Goal: Information Seeking & Learning: Learn about a topic

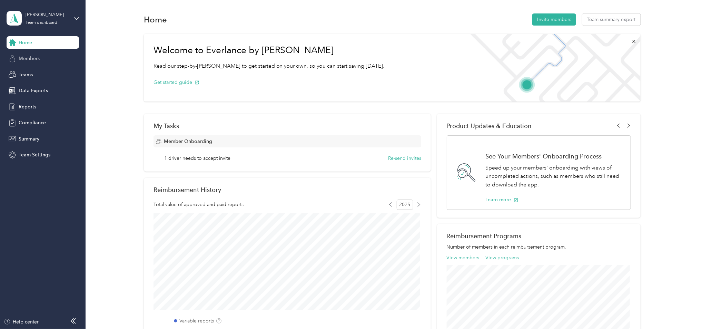
click at [23, 60] on span "Members" at bounding box center [29, 58] width 21 height 7
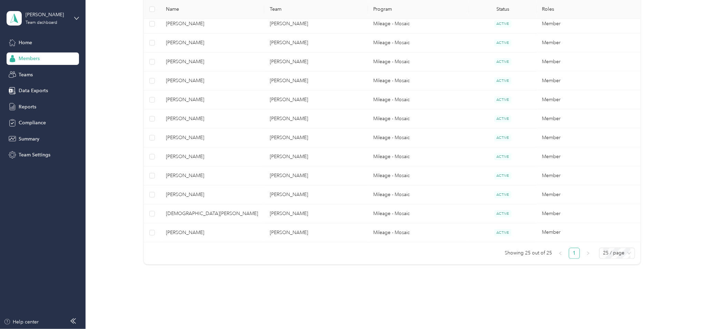
scroll to position [421, 0]
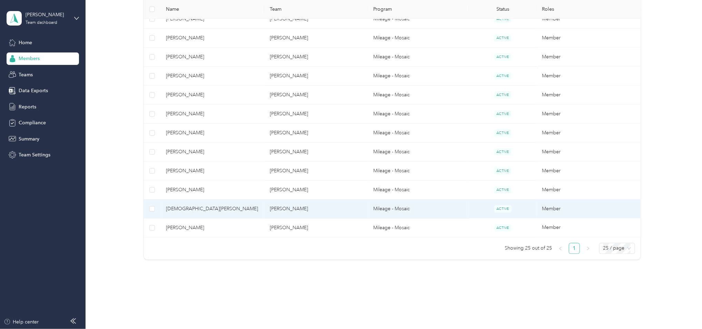
click at [461, 211] on td "Mileage - Mosaic" at bounding box center [418, 208] width 101 height 19
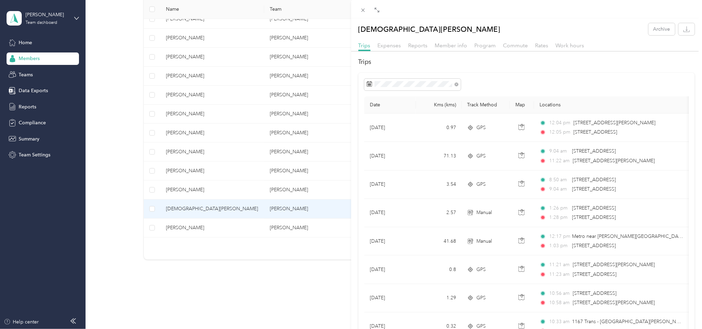
click at [376, 44] on div "Trips Expenses Reports Member info Program Commute Rates Work hours" at bounding box center [526, 46] width 351 height 10
click at [380, 45] on span "Expenses" at bounding box center [389, 45] width 23 height 7
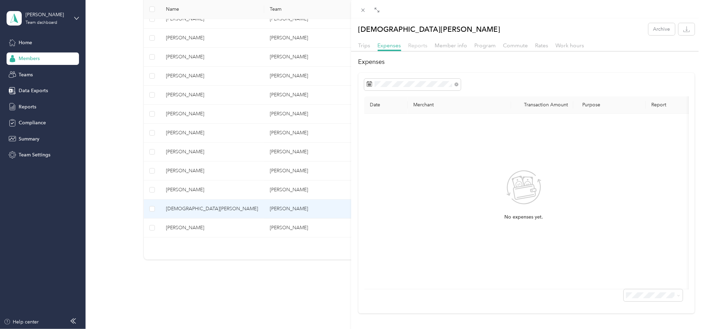
click at [411, 47] on span "Reports" at bounding box center [417, 45] width 19 height 7
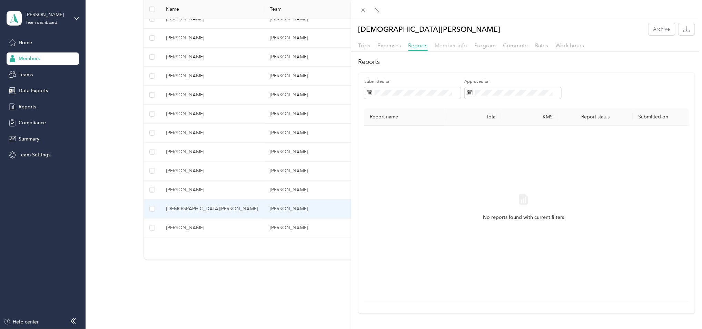
click at [444, 44] on span "Member info" at bounding box center [451, 45] width 32 height 7
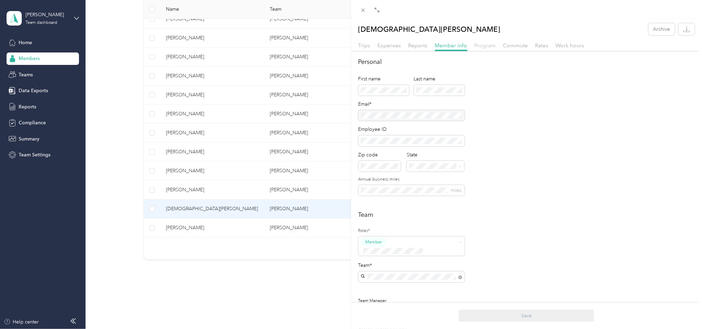
click at [487, 46] on span "Program" at bounding box center [485, 45] width 21 height 7
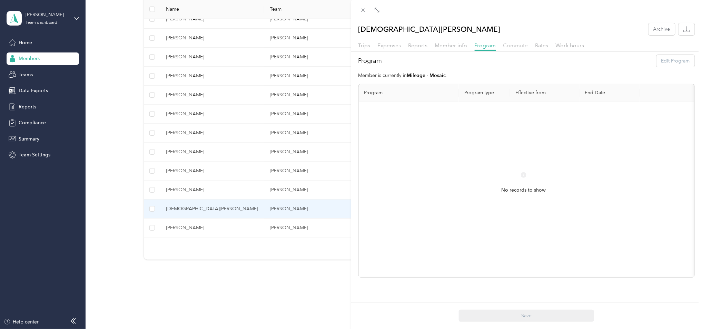
click at [509, 46] on span "Commute" at bounding box center [515, 45] width 25 height 7
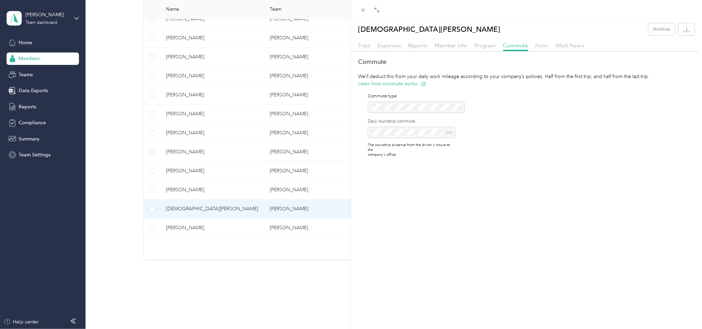
click at [539, 46] on span "Rates" at bounding box center [541, 45] width 13 height 7
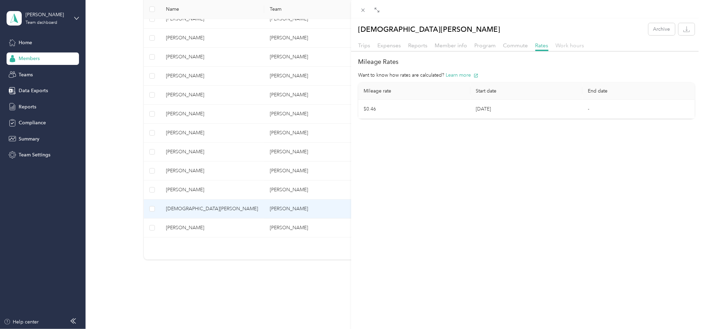
click at [571, 43] on span "Work hours" at bounding box center [570, 45] width 29 height 7
click at [361, 9] on icon at bounding box center [363, 10] width 6 height 6
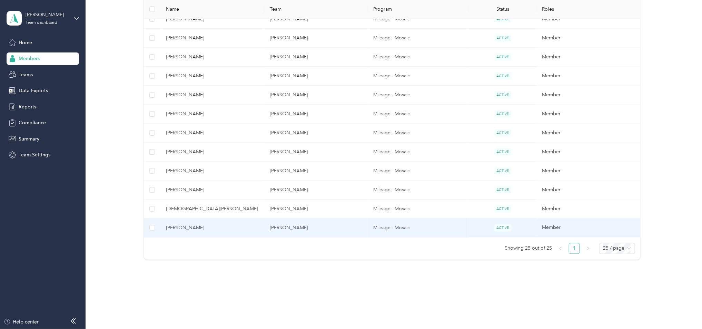
click at [319, 226] on td "[PERSON_NAME]" at bounding box center [316, 227] width 104 height 19
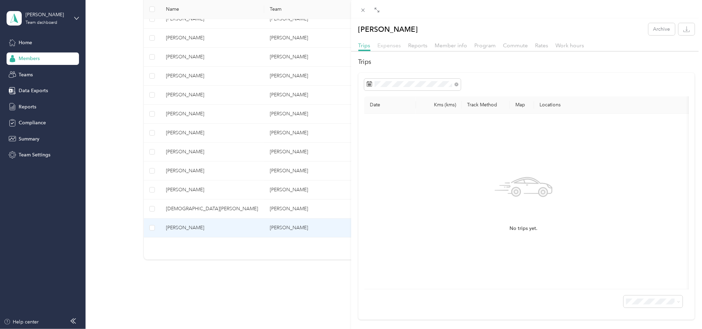
click at [391, 47] on span "Expenses" at bounding box center [389, 45] width 23 height 7
click at [365, 46] on span "Trips" at bounding box center [364, 45] width 12 height 7
click at [364, 9] on icon at bounding box center [363, 10] width 6 height 6
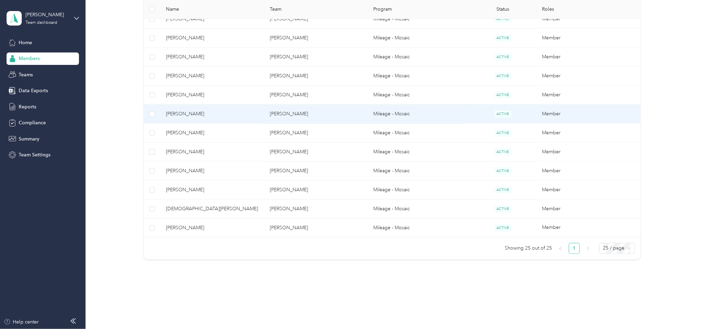
click at [353, 116] on td "[PERSON_NAME]" at bounding box center [316, 114] width 104 height 19
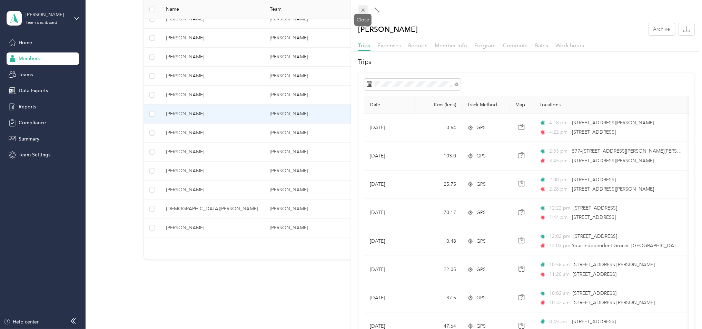
click at [361, 11] on icon at bounding box center [363, 10] width 6 height 6
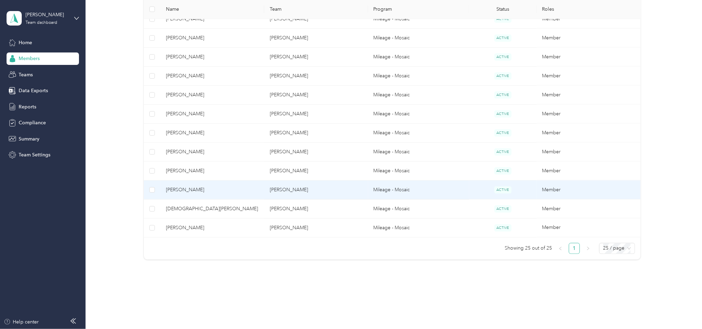
click at [285, 192] on td "[PERSON_NAME]" at bounding box center [316, 189] width 104 height 19
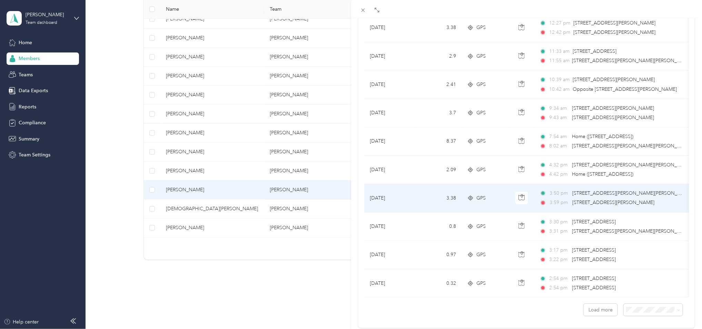
scroll to position [554, 0]
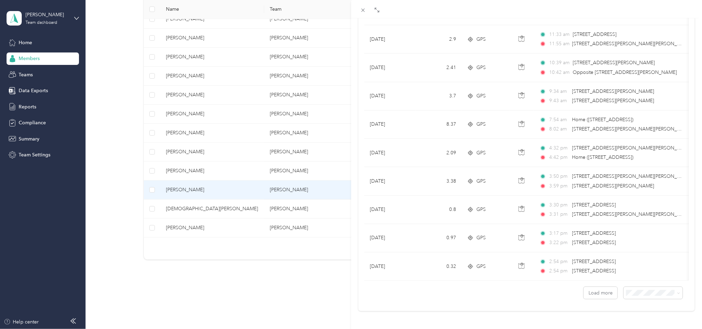
drag, startPoint x: 204, startPoint y: 187, endPoint x: 205, endPoint y: 182, distance: 5.2
click at [204, 187] on div "[PERSON_NAME] Archive Trips Expenses Reports Member info Program Commute Rates …" at bounding box center [351, 164] width 702 height 329
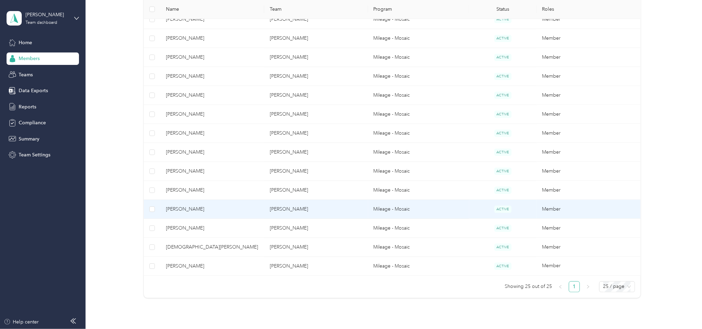
scroll to position [306, 0]
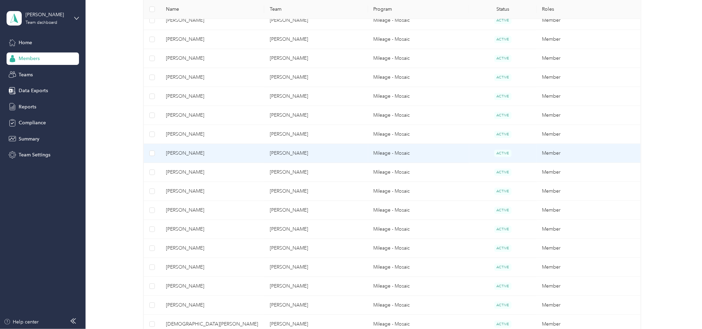
click at [206, 150] on span "[PERSON_NAME]" at bounding box center [212, 153] width 93 height 8
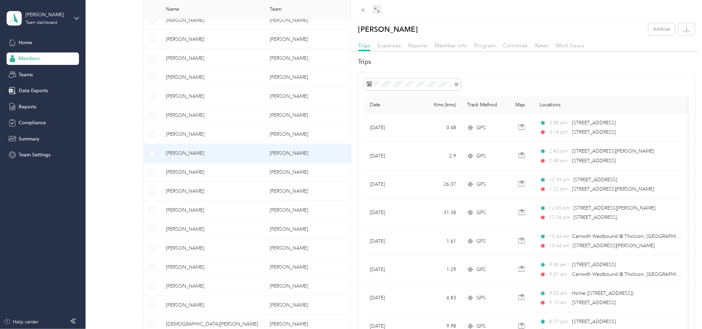
click at [377, 10] on icon at bounding box center [377, 10] width 6 height 6
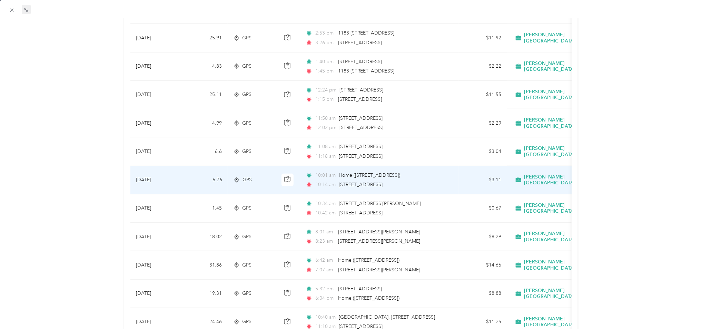
scroll to position [383, 0]
